Goal: Information Seeking & Learning: Find specific fact

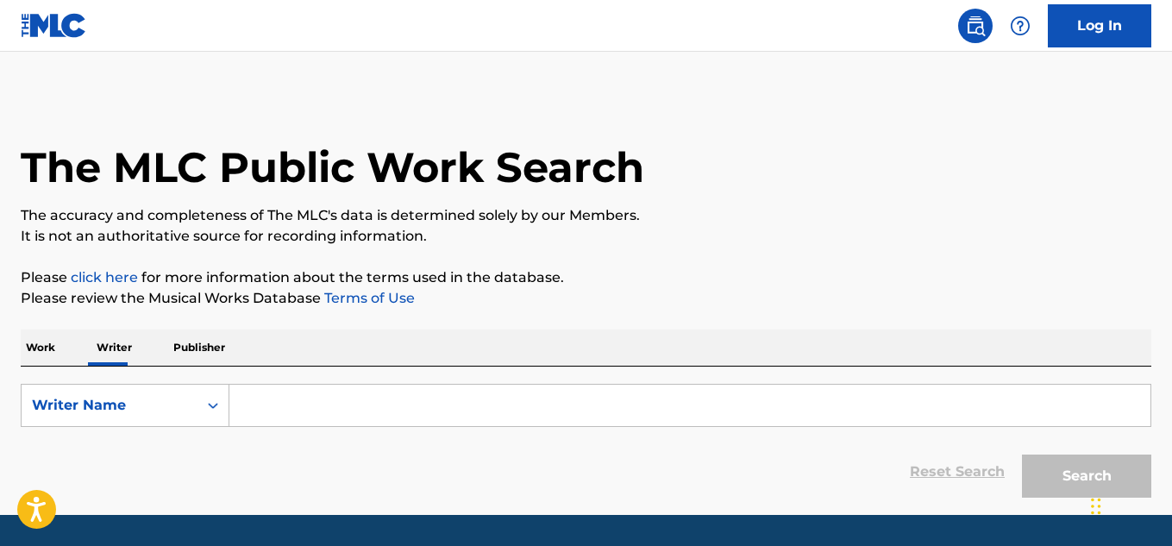
click at [438, 411] on input "Search Form" at bounding box center [689, 405] width 921 height 41
paste input "[PERSON_NAME] [PERSON_NAME]"
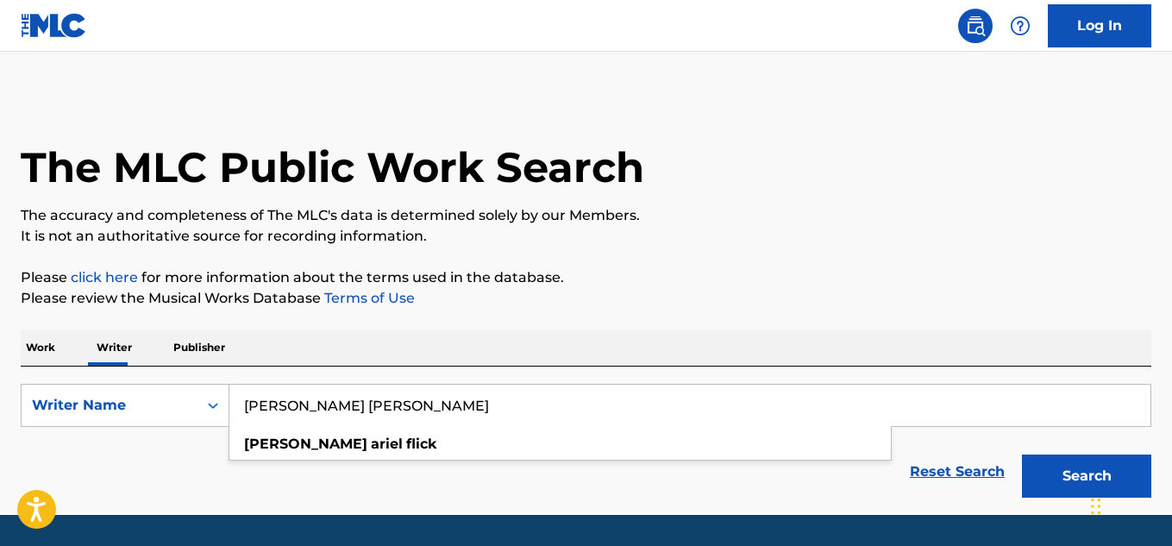
type input "[PERSON_NAME] [PERSON_NAME]"
click at [1022, 455] on button "Search" at bounding box center [1086, 476] width 129 height 43
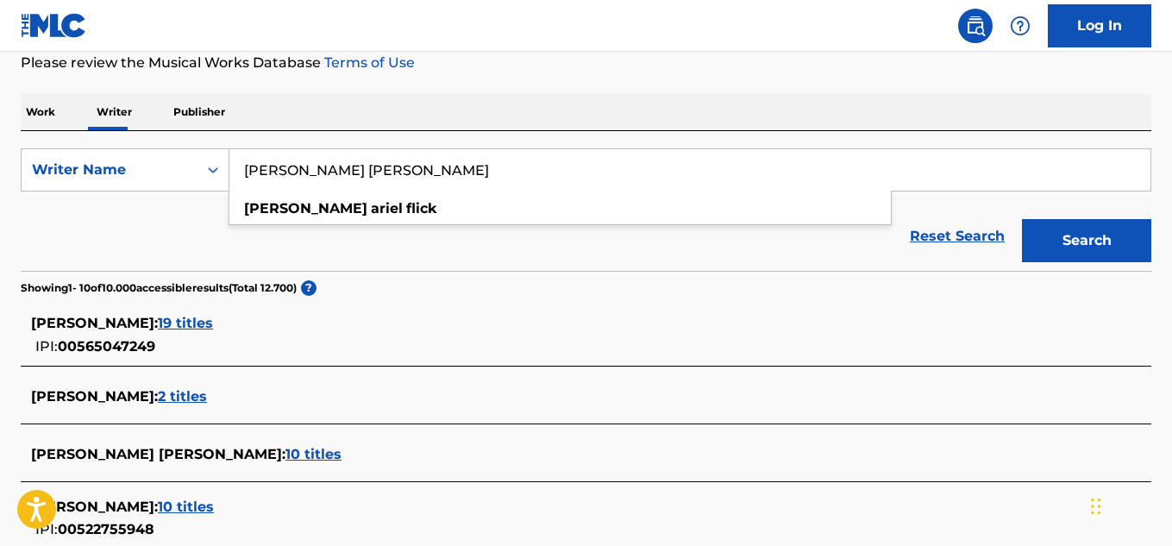
scroll to position [239, 0]
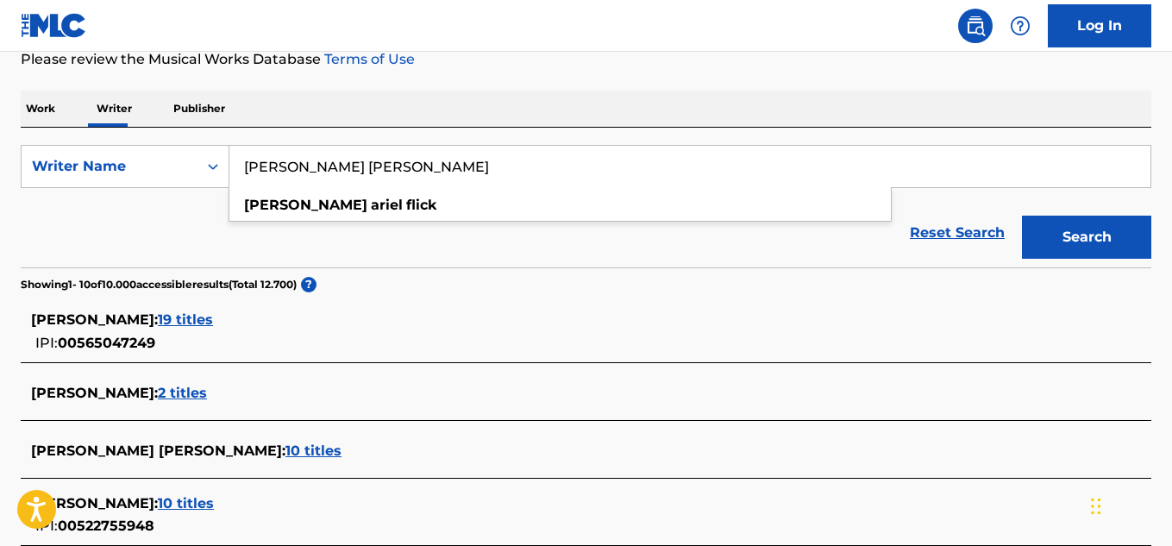
click at [468, 266] on div "Reset Search Search" at bounding box center [586, 232] width 1131 height 69
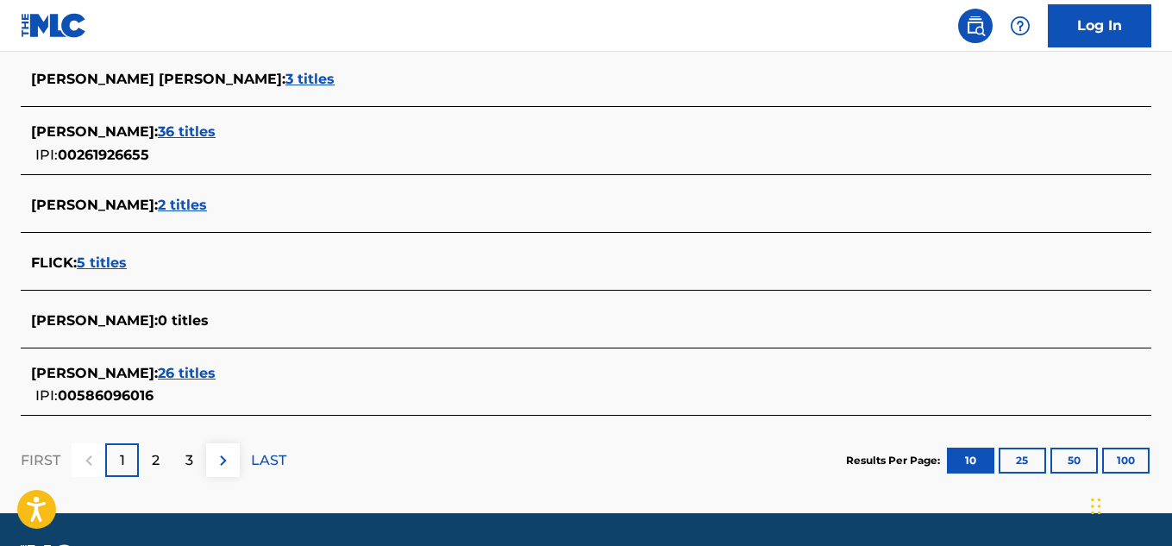
scroll to position [737, 0]
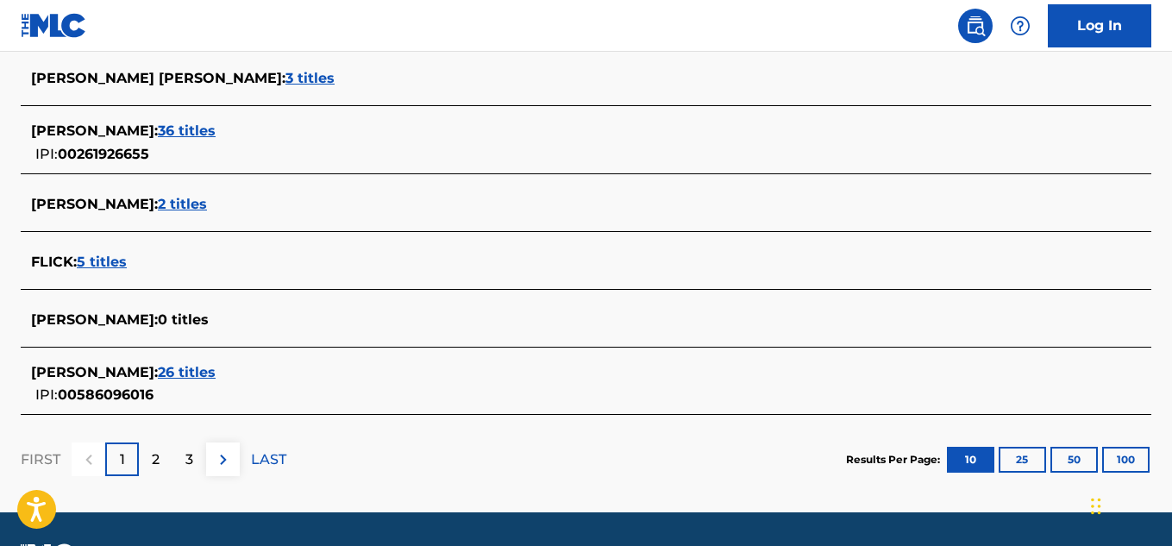
click at [1124, 461] on button "100" at bounding box center [1125, 460] width 47 height 26
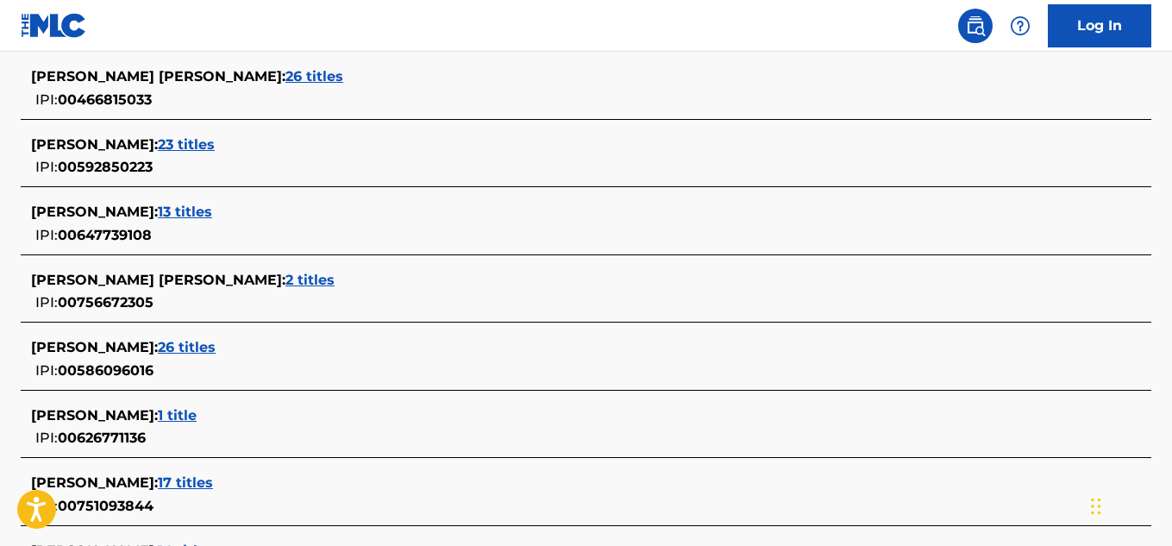
scroll to position [4055, 0]
click at [216, 349] on span "26 titles" at bounding box center [187, 346] width 58 height 16
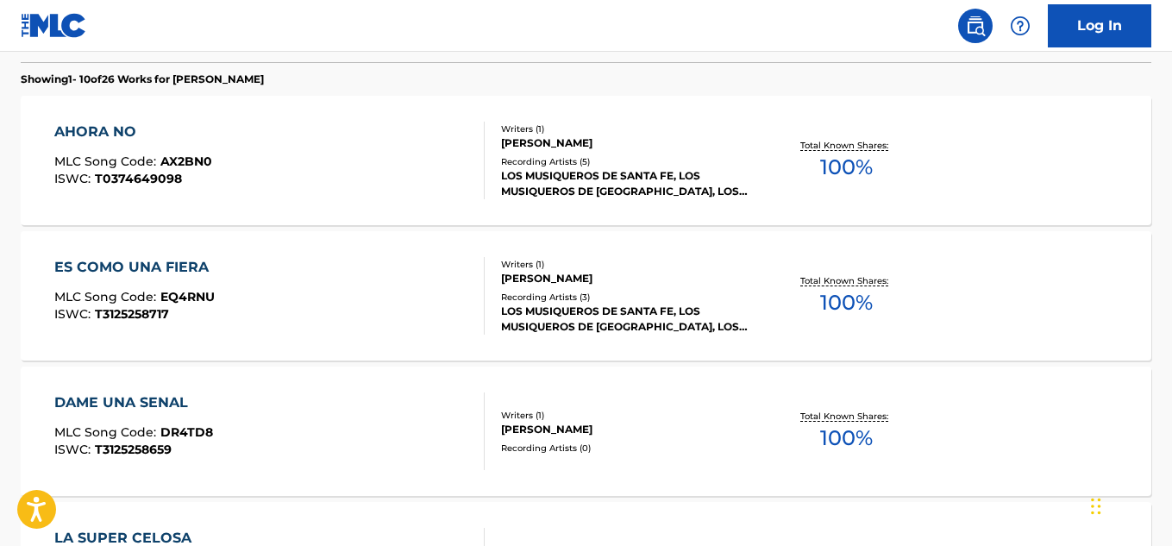
scroll to position [489, 0]
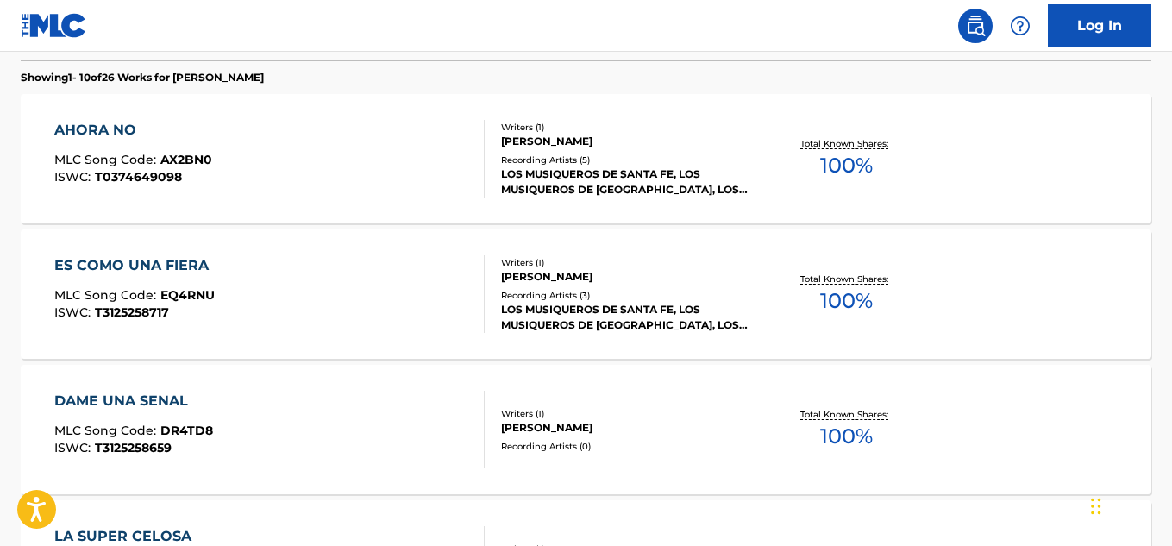
click at [352, 173] on div "AHORA NO MLC Song Code : AX2BN0 ISWC : T0374649098" at bounding box center [269, 159] width 430 height 78
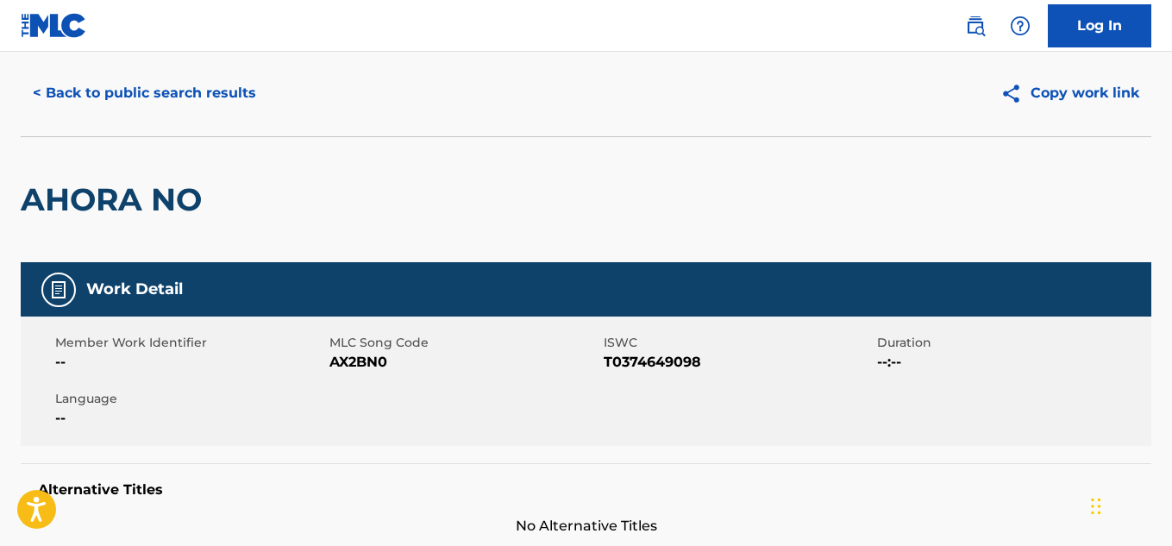
scroll to position [23, 0]
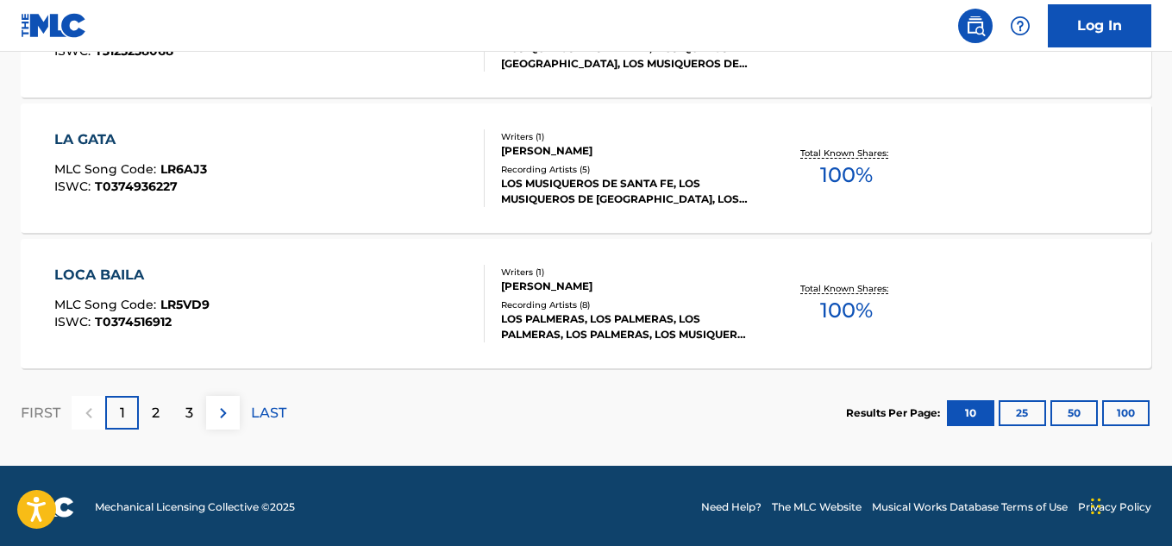
scroll to position [1566, 0]
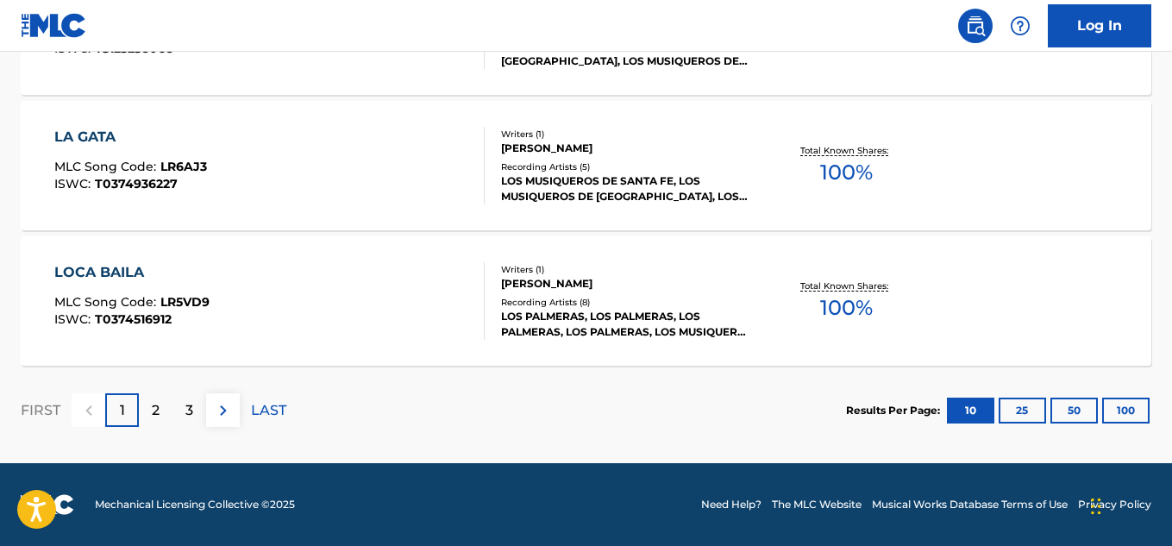
click at [159, 406] on p "2" at bounding box center [156, 410] width 8 height 21
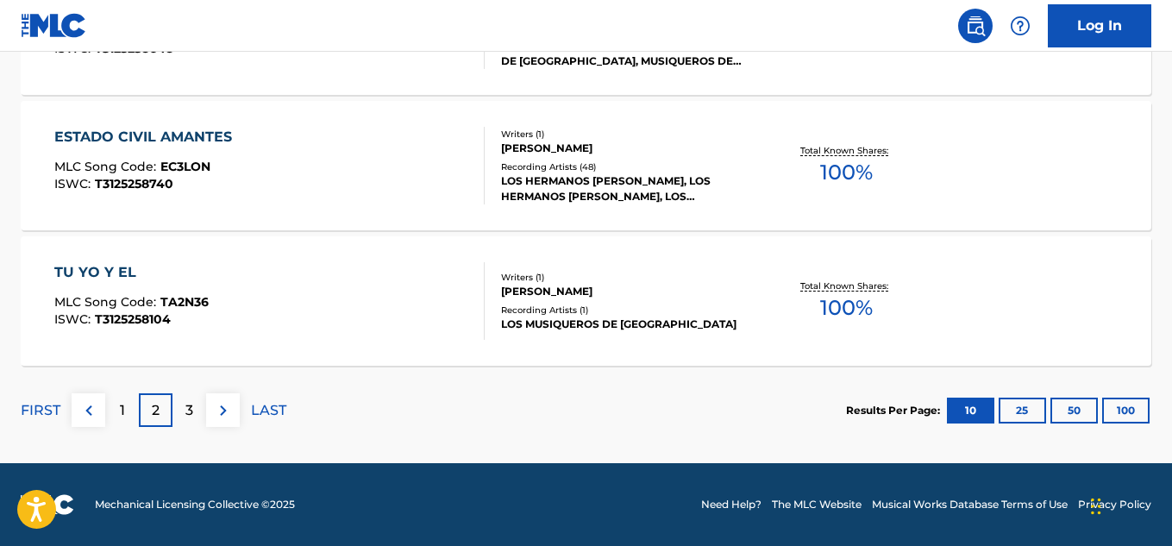
click at [189, 410] on p "3" at bounding box center [189, 410] width 8 height 21
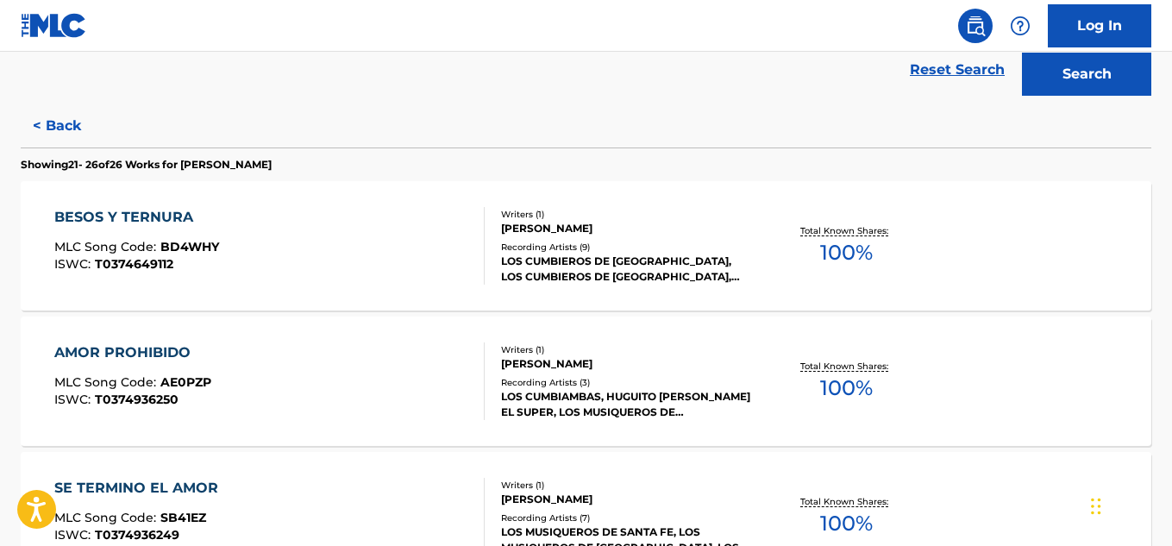
scroll to position [376, 0]
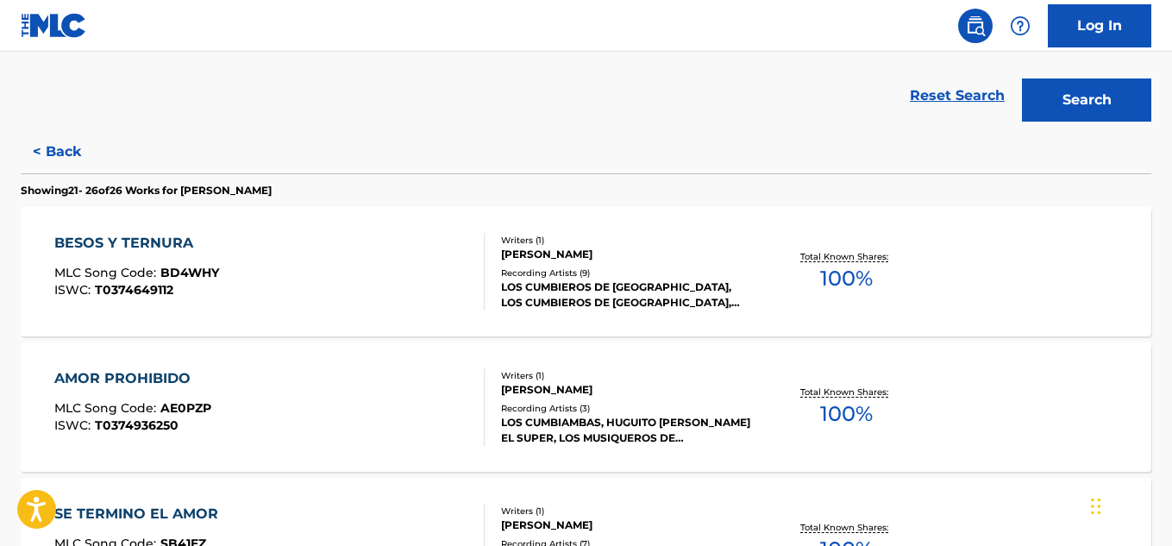
click at [849, 282] on span "100 %" at bounding box center [846, 278] width 53 height 31
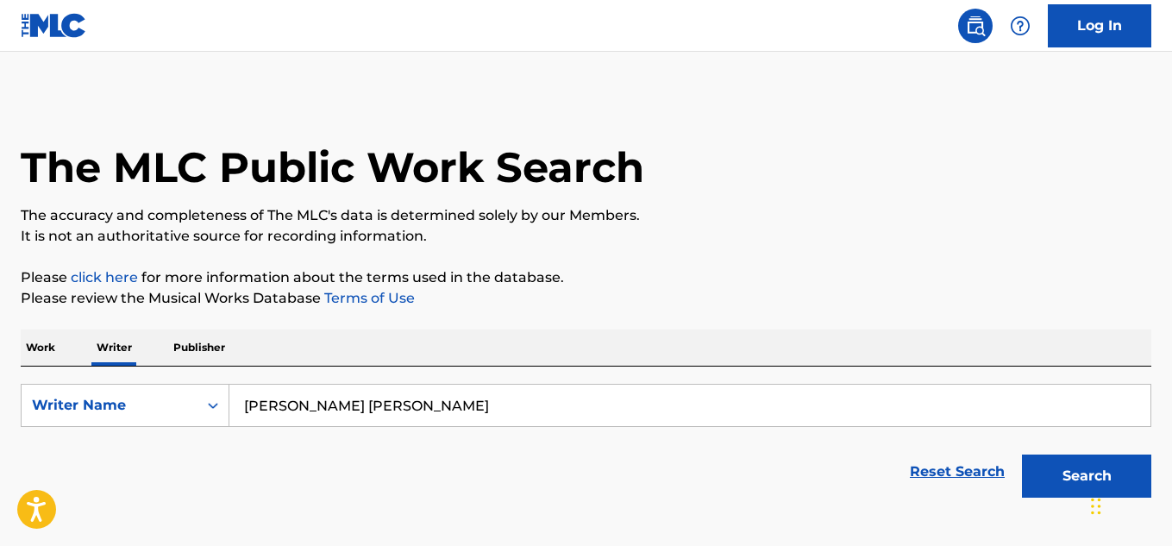
scroll to position [104, 0]
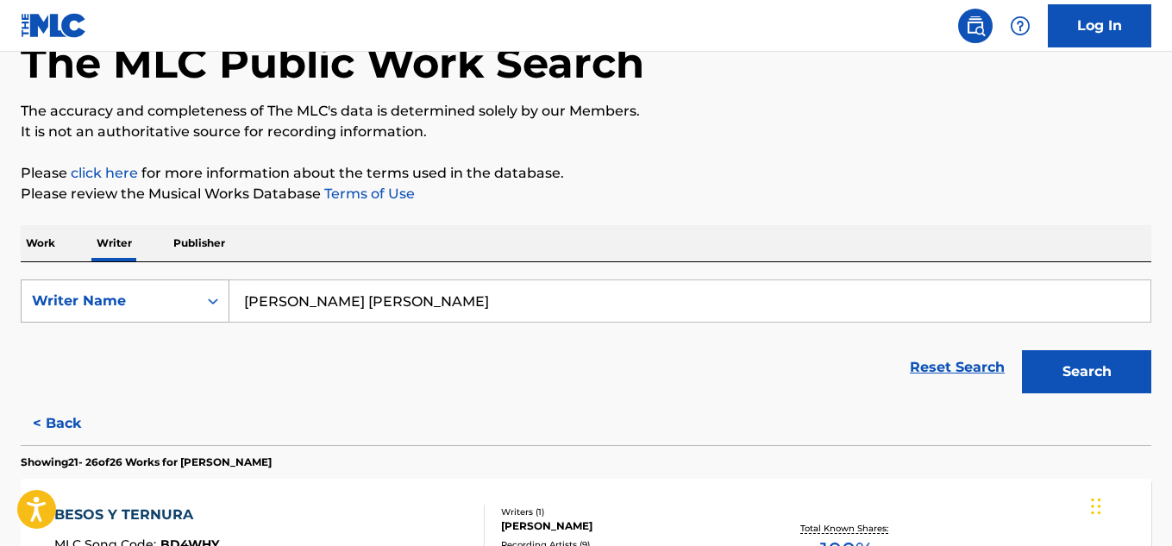
drag, startPoint x: 443, startPoint y: 294, endPoint x: 228, endPoint y: 288, distance: 215.7
click at [228, 288] on div "SearchWithCriteria91bf29c5-7cca-4037-a3af-35f088d5ec2b Writer Name [PERSON_NAME…" at bounding box center [586, 300] width 1131 height 43
paste input "[PERSON_NAME]"
type input "[PERSON_NAME]"
click at [1068, 378] on button "Search" at bounding box center [1086, 371] width 129 height 43
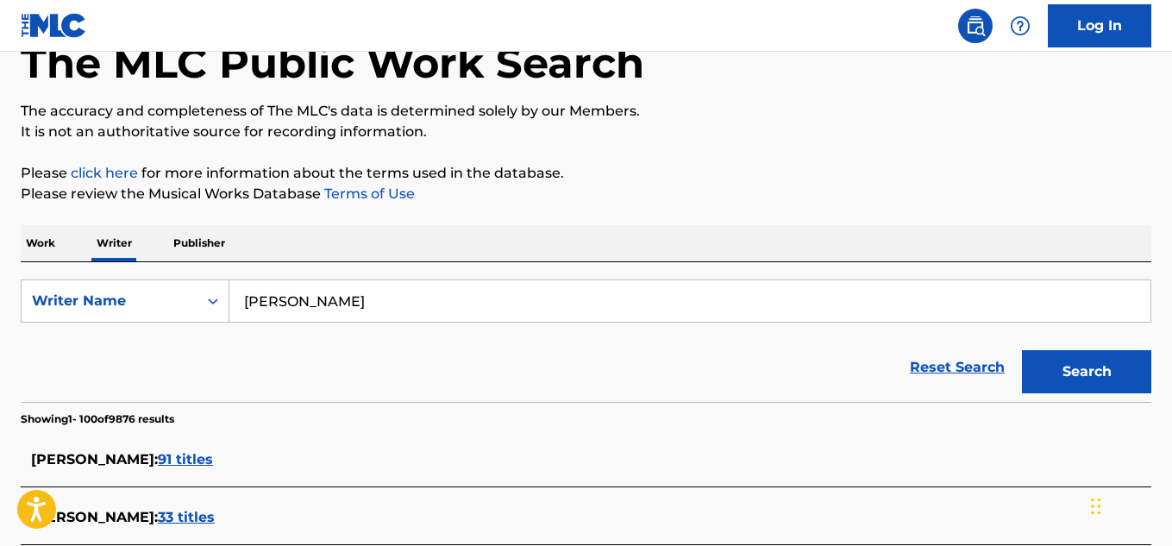
scroll to position [182, 0]
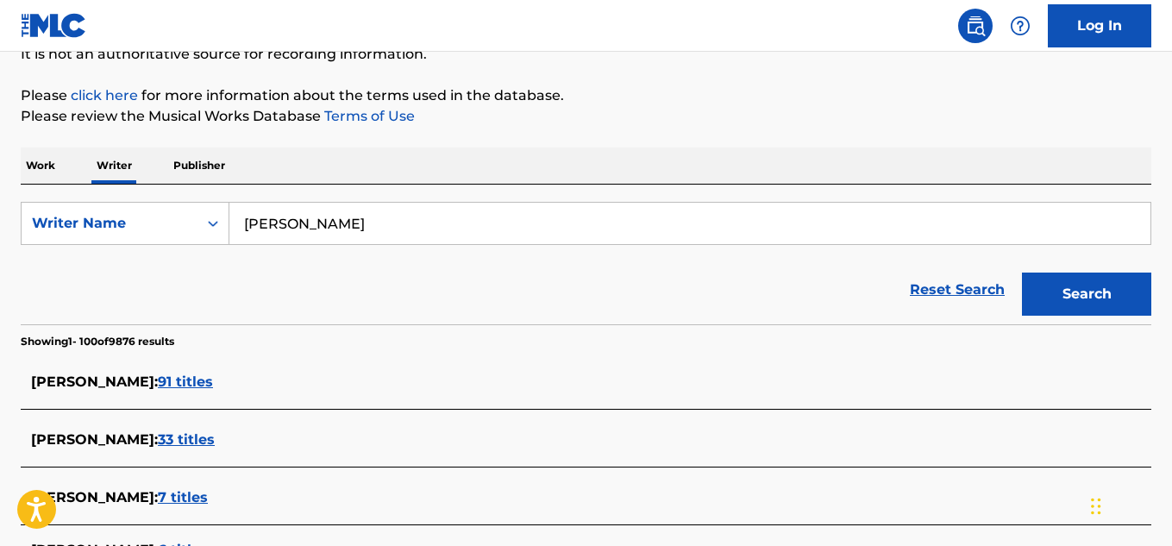
click at [213, 385] on span "91 titles" at bounding box center [185, 382] width 55 height 16
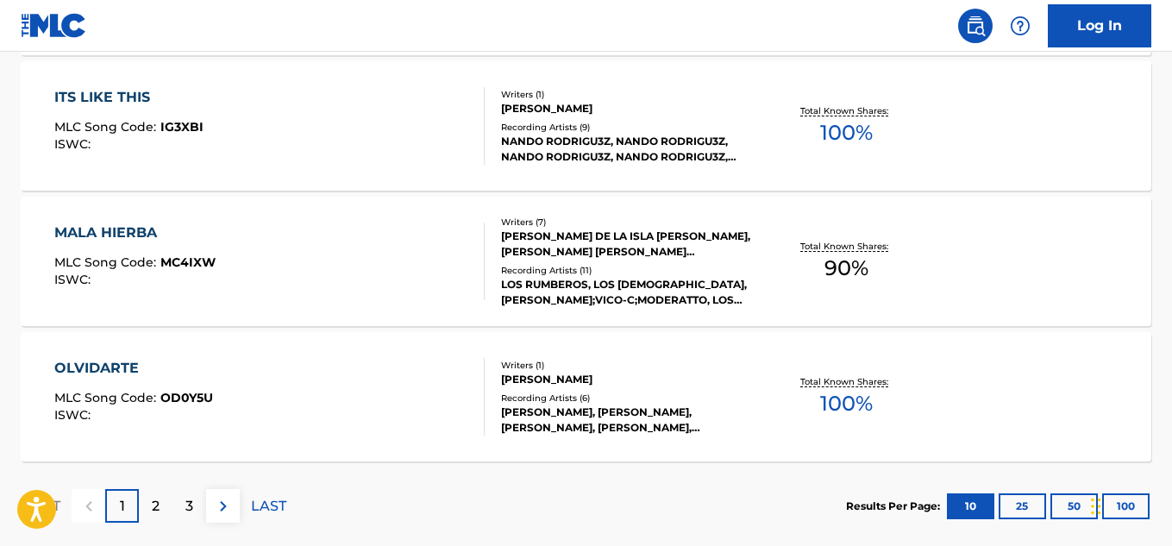
scroll to position [1566, 0]
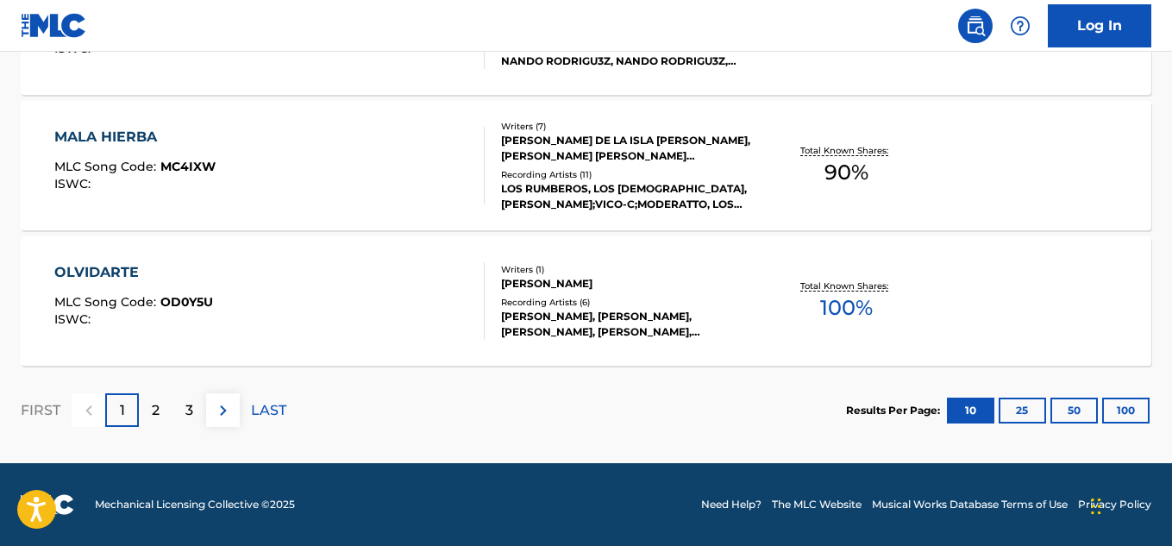
click at [1127, 416] on button "100" at bounding box center [1125, 411] width 47 height 26
